Goal: Register for event/course

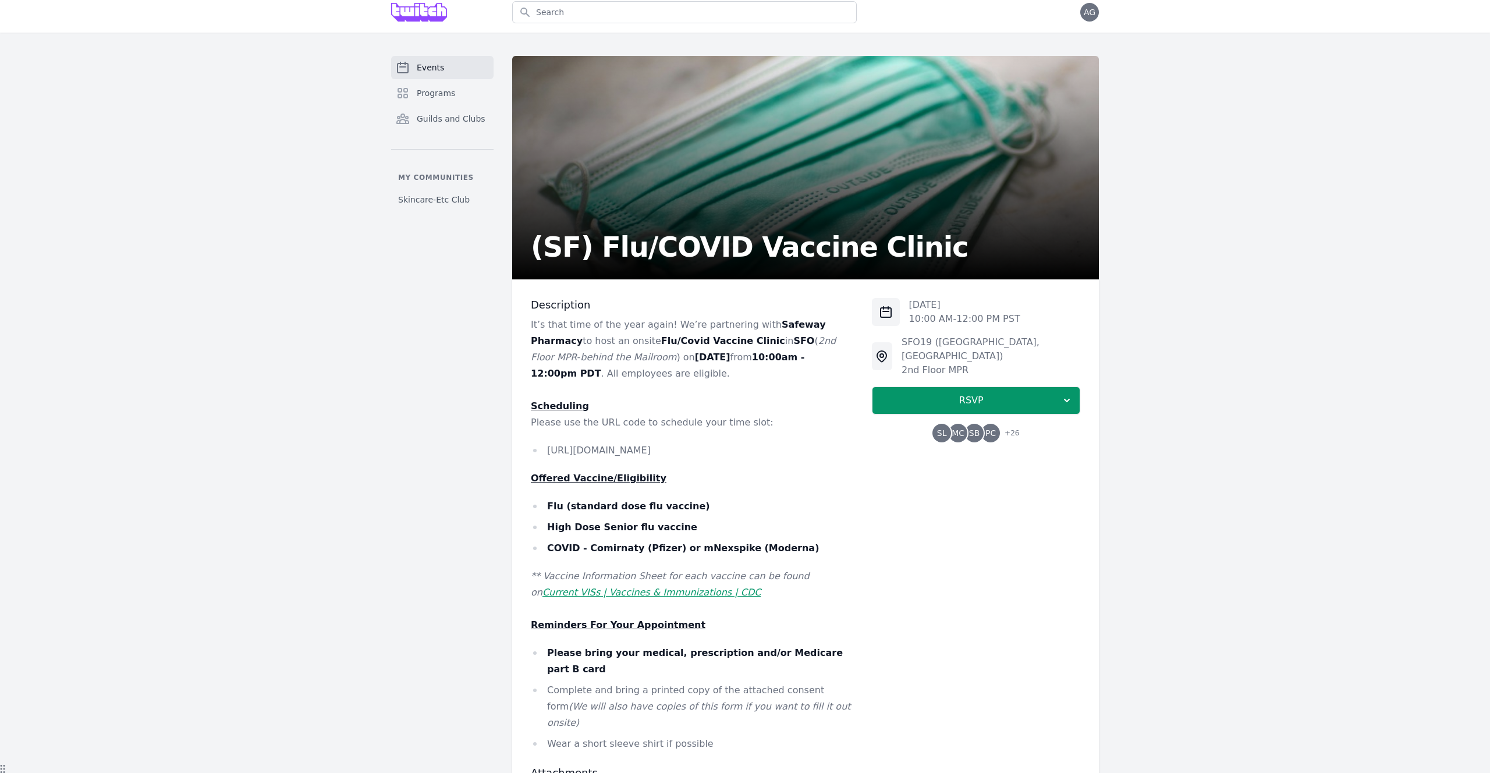
scroll to position [9, 0]
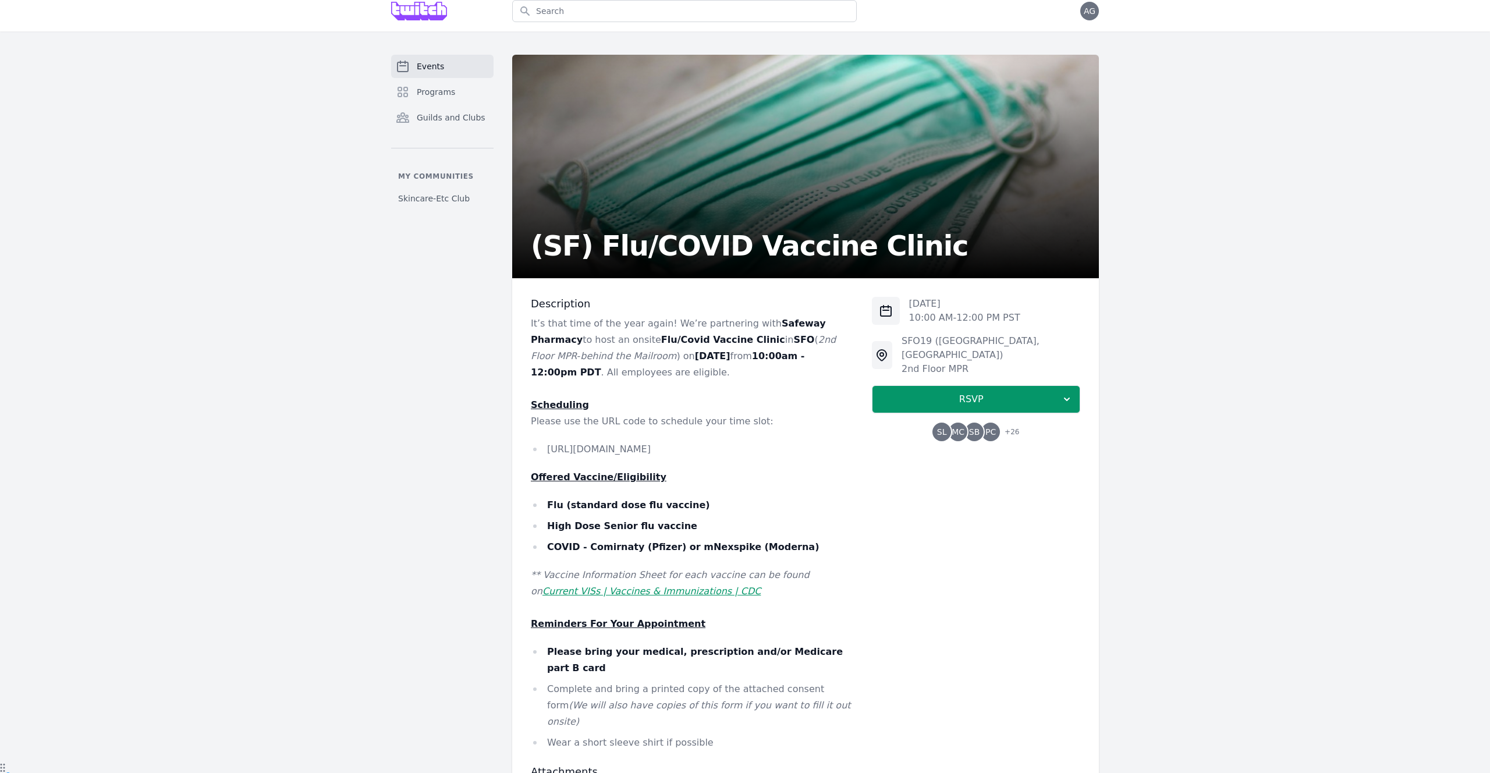
click at [655, 364] on p "It’s that time of the year again! We’re partnering with Safeway Pharmacy to hos…" at bounding box center [692, 348] width 322 height 65
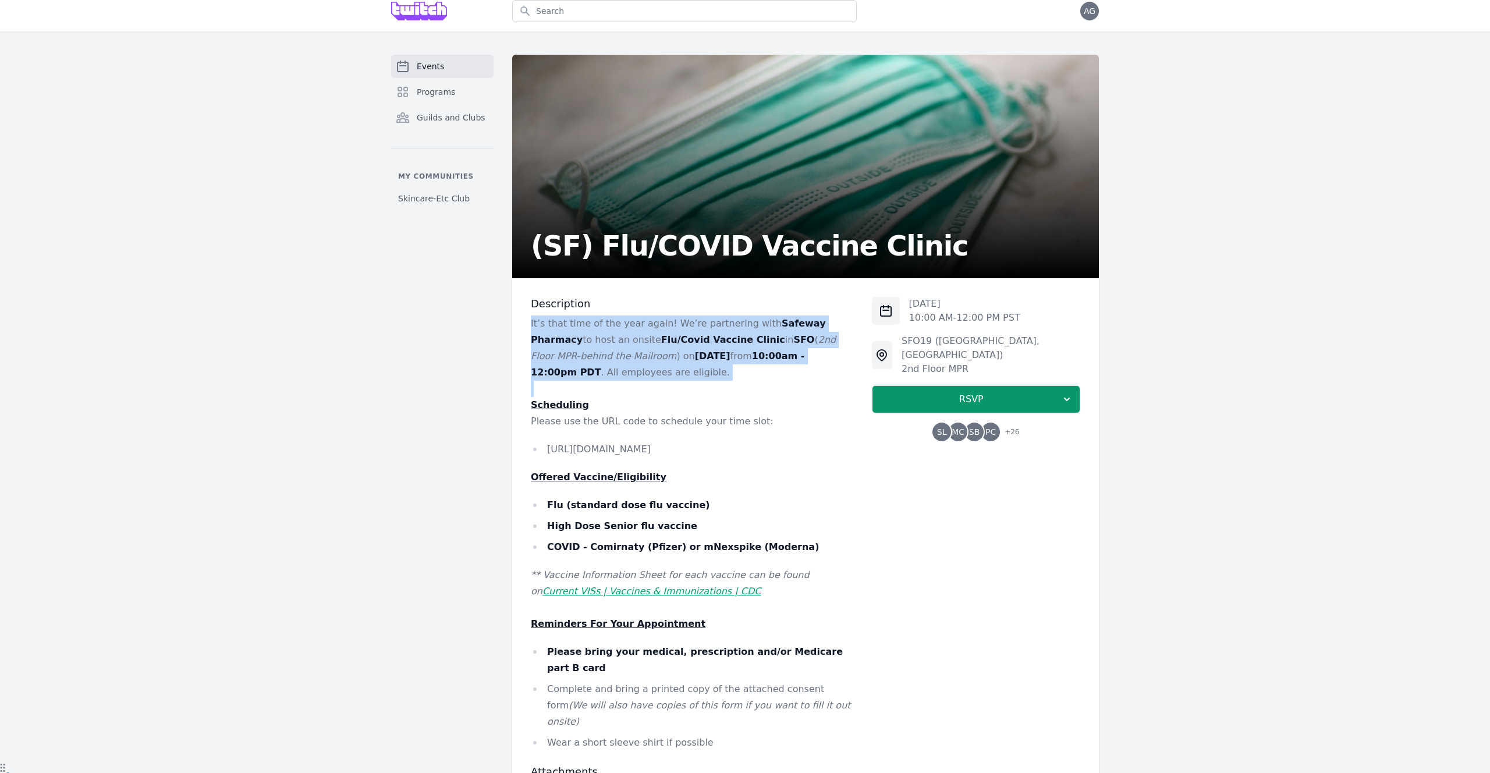
click at [655, 364] on p "It’s that time of the year again! We’re partnering with Safeway Pharmacy to hos…" at bounding box center [692, 348] width 322 height 65
click at [710, 330] on p "It’s that time of the year again! We’re partnering with Safeway Pharmacy to hos…" at bounding box center [692, 348] width 322 height 65
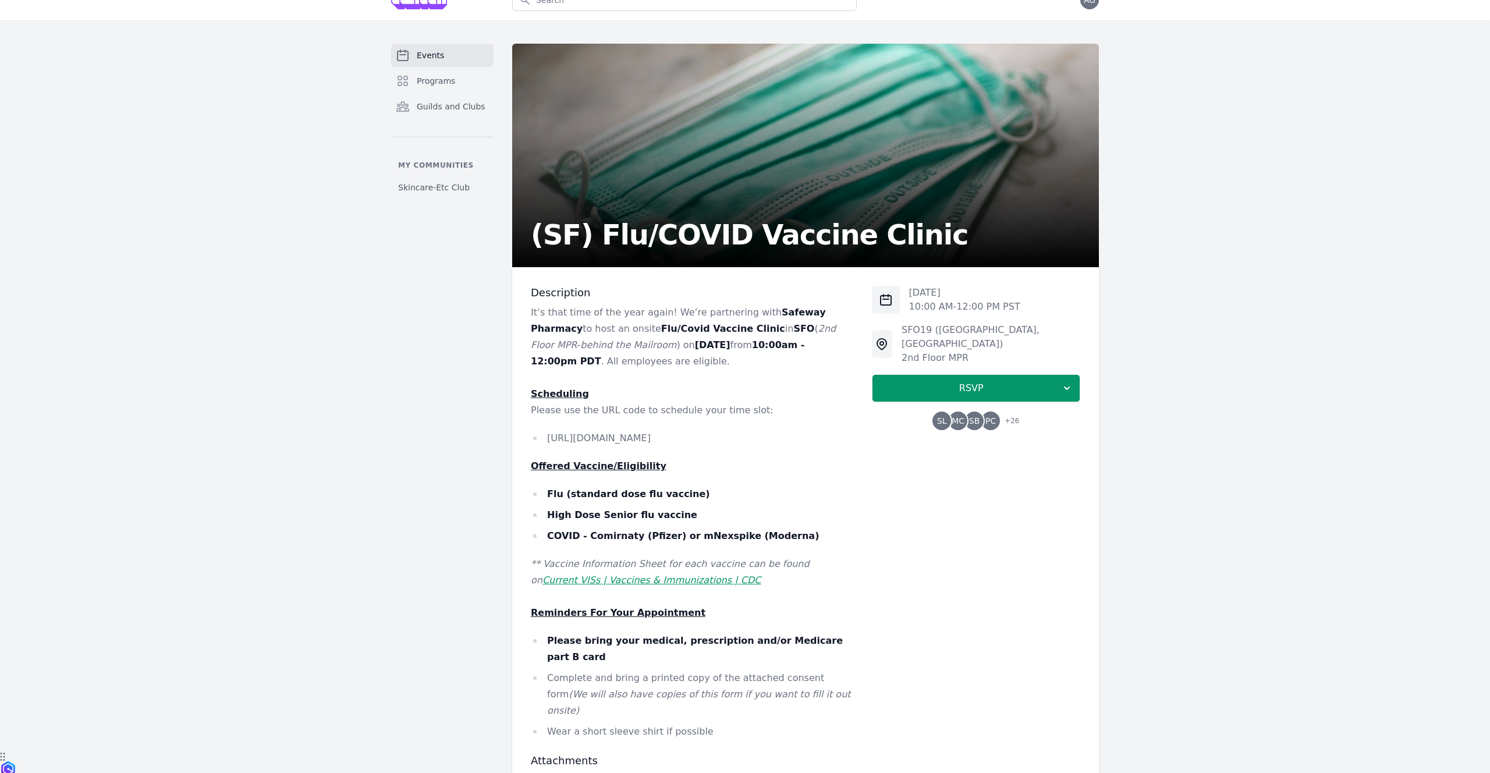
scroll to position [20, 0]
click at [591, 538] on strong "COVID - Comirnaty (Pfizer) or mNexspike (Moderna)" at bounding box center [683, 536] width 272 height 11
click at [707, 538] on strong "COVID - Comirnaty (Pfizer) or mNexspike (Moderna)" at bounding box center [683, 536] width 272 height 11
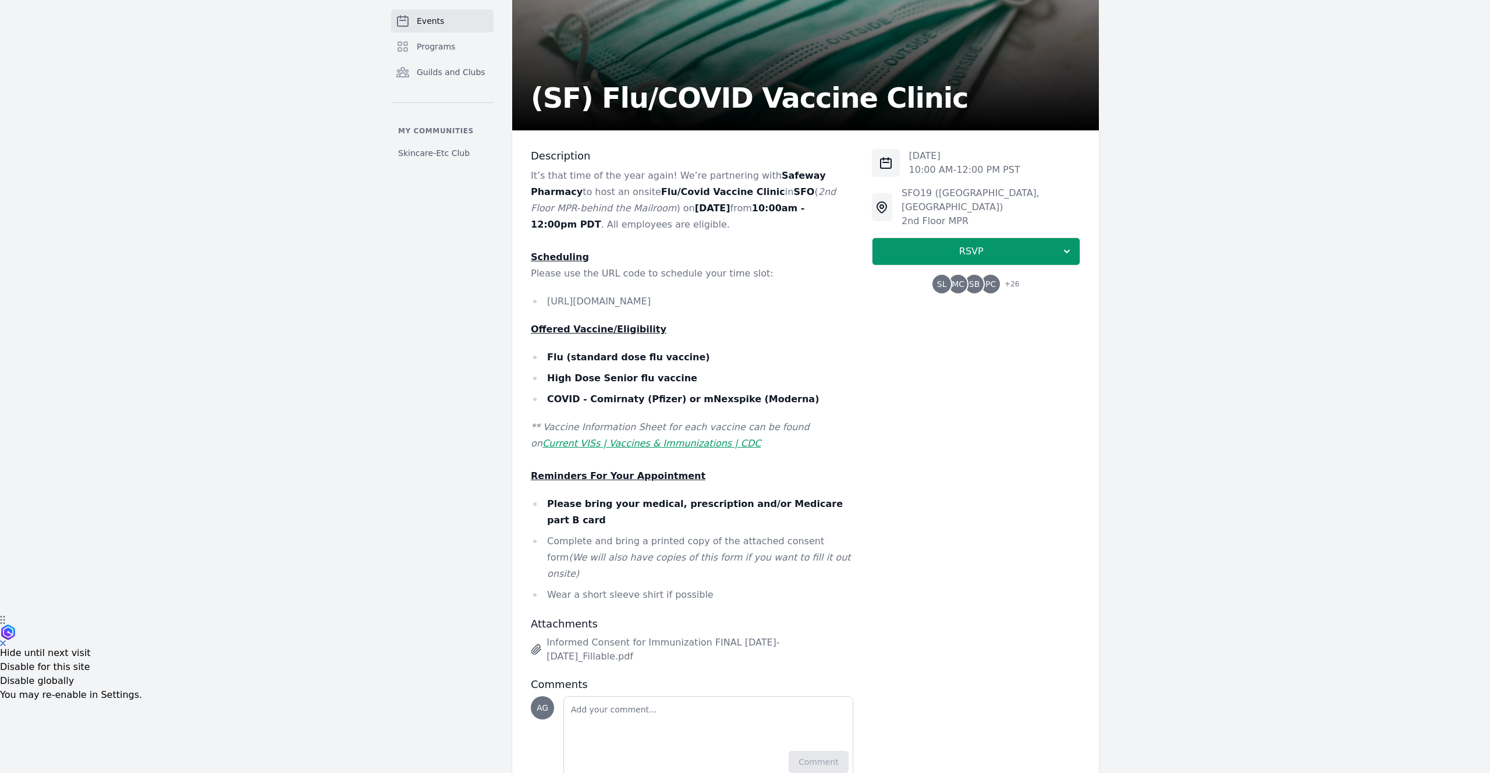
scroll to position [0, 0]
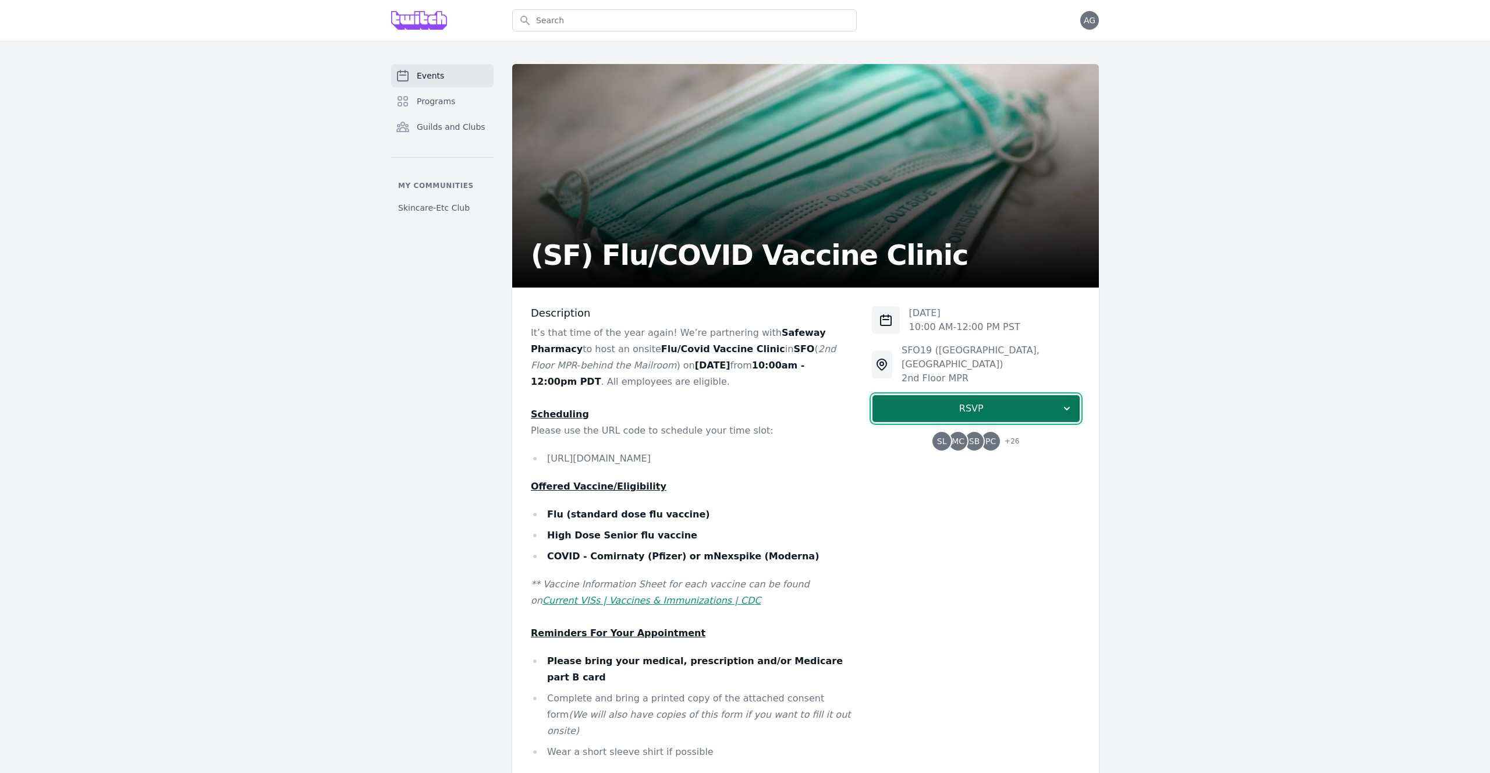
click at [986, 402] on span "RSVP" at bounding box center [971, 409] width 179 height 14
click at [980, 430] on link "I'm going" at bounding box center [976, 440] width 208 height 21
click at [959, 308] on p "[DATE]" at bounding box center [964, 313] width 111 height 14
